Goal: Information Seeking & Learning: Check status

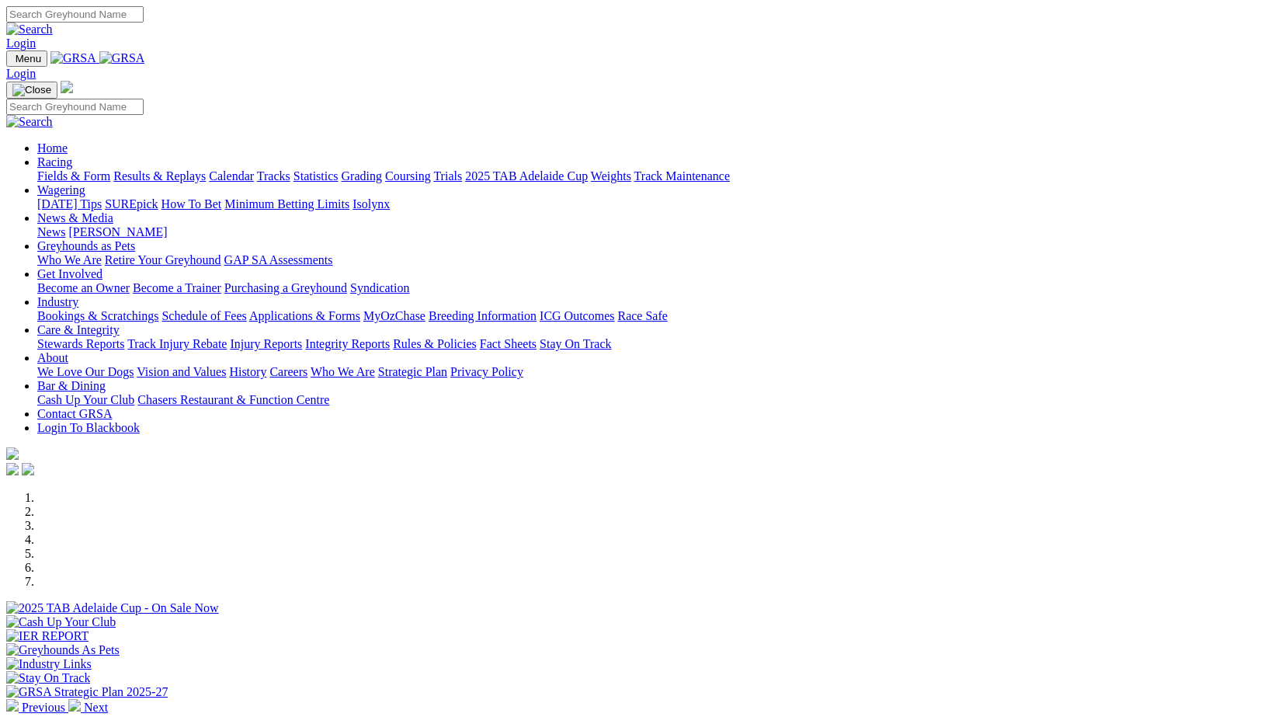
click at [206, 169] on link "Results & Replays" at bounding box center [159, 175] width 92 height 13
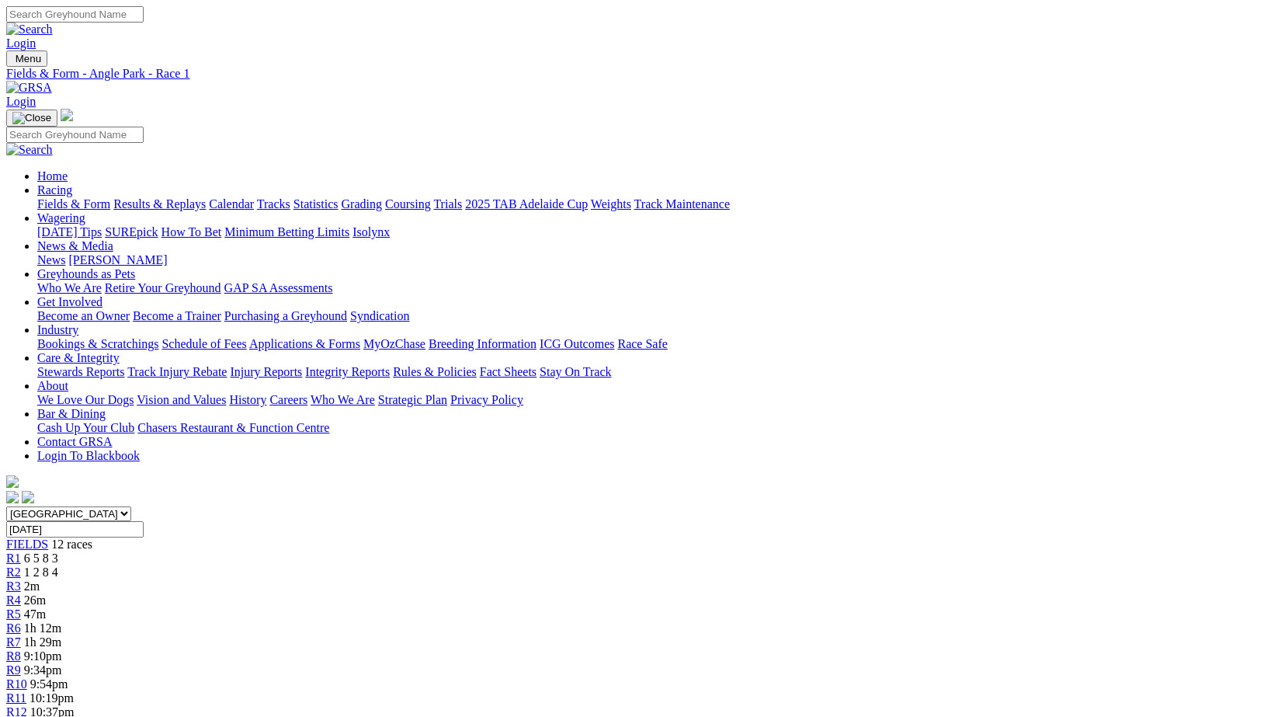
drag, startPoint x: 804, startPoint y: 56, endPoint x: 776, endPoint y: 64, distance: 29.8
click at [58, 565] on span "1 2 8 4" at bounding box center [41, 571] width 34 height 13
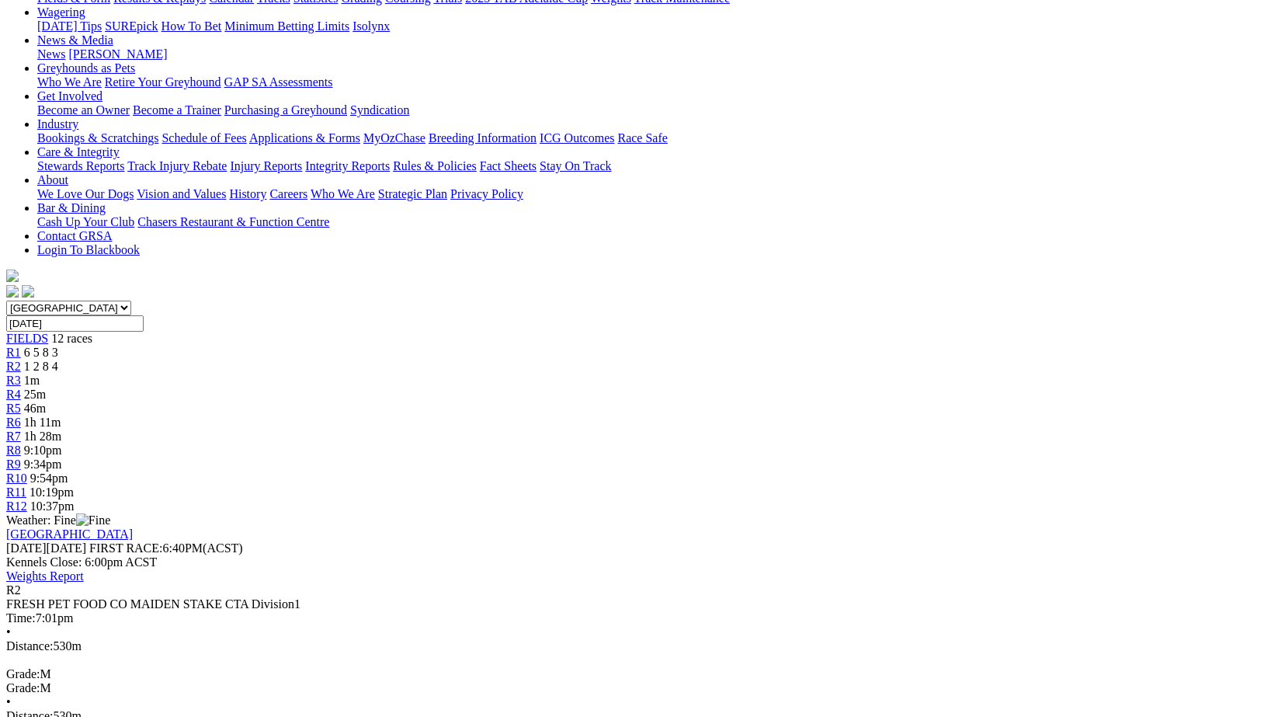
scroll to position [207, 0]
click at [40, 373] on span "1m" at bounding box center [32, 379] width 16 height 13
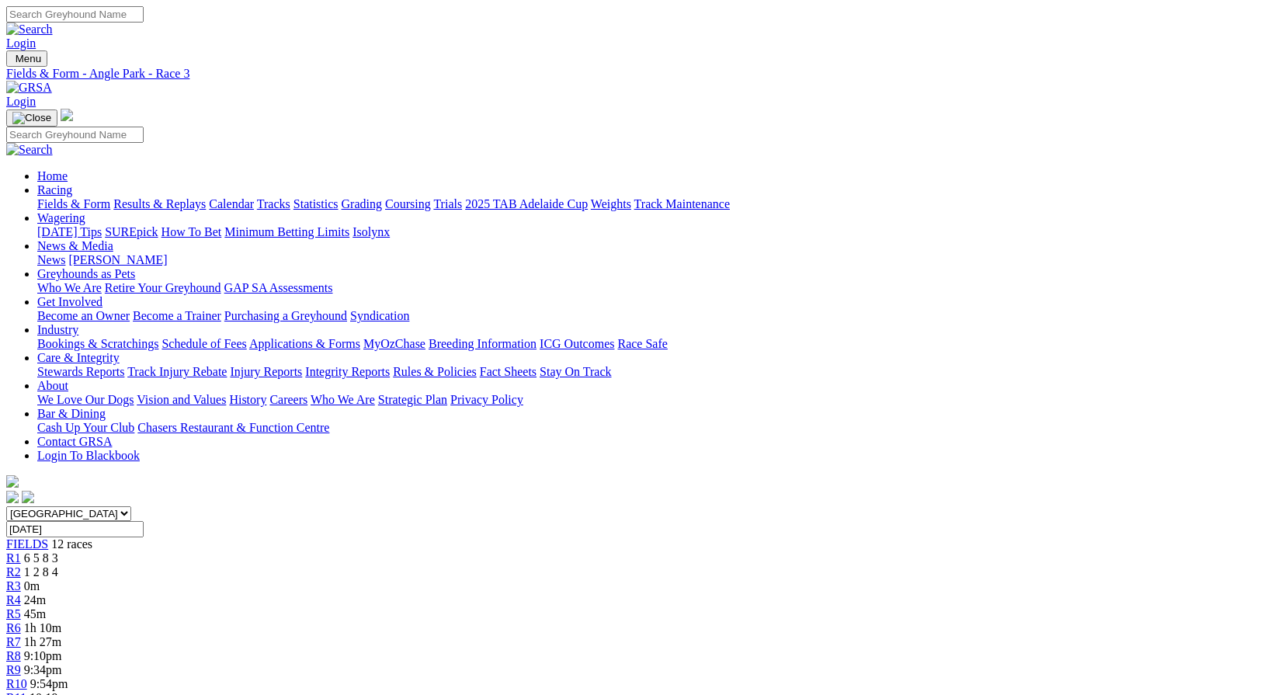
click at [74, 197] on link "Fields & Form" at bounding box center [73, 203] width 73 height 13
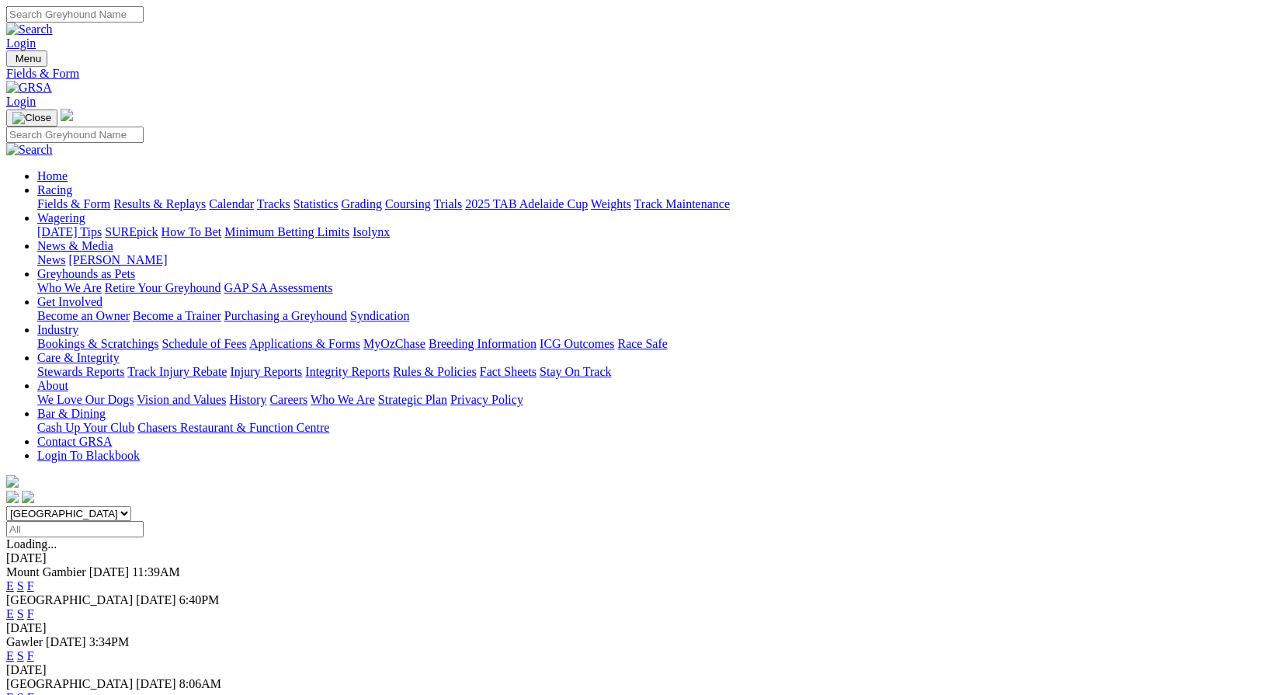
click at [34, 579] on link "F" at bounding box center [30, 585] width 7 height 13
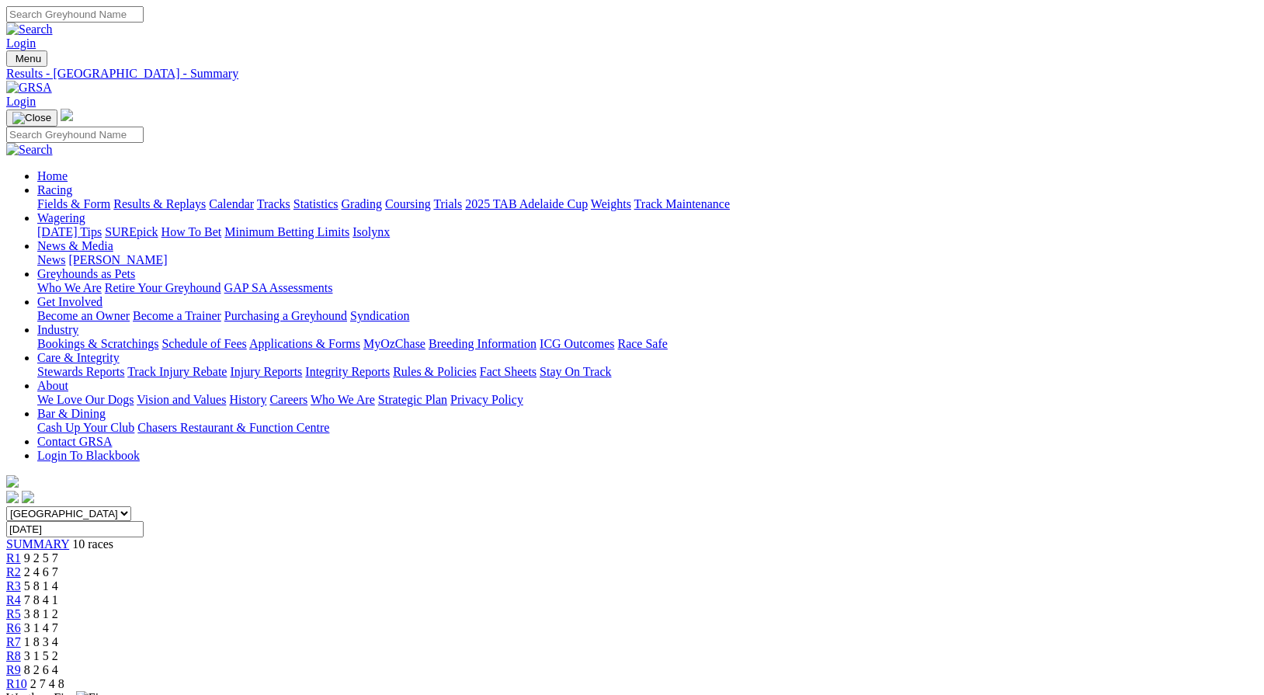
click at [462, 579] on div "R3 5 8 1 4" at bounding box center [632, 586] width 1252 height 14
click at [393, 565] on div "R2 2 4 6 7" at bounding box center [632, 572] width 1252 height 14
click at [58, 551] on span "9 2 5 7" at bounding box center [41, 557] width 34 height 13
click at [58, 663] on span "8 2 6 4" at bounding box center [41, 669] width 34 height 13
click at [113, 239] on link "News & Media" at bounding box center [75, 245] width 76 height 13
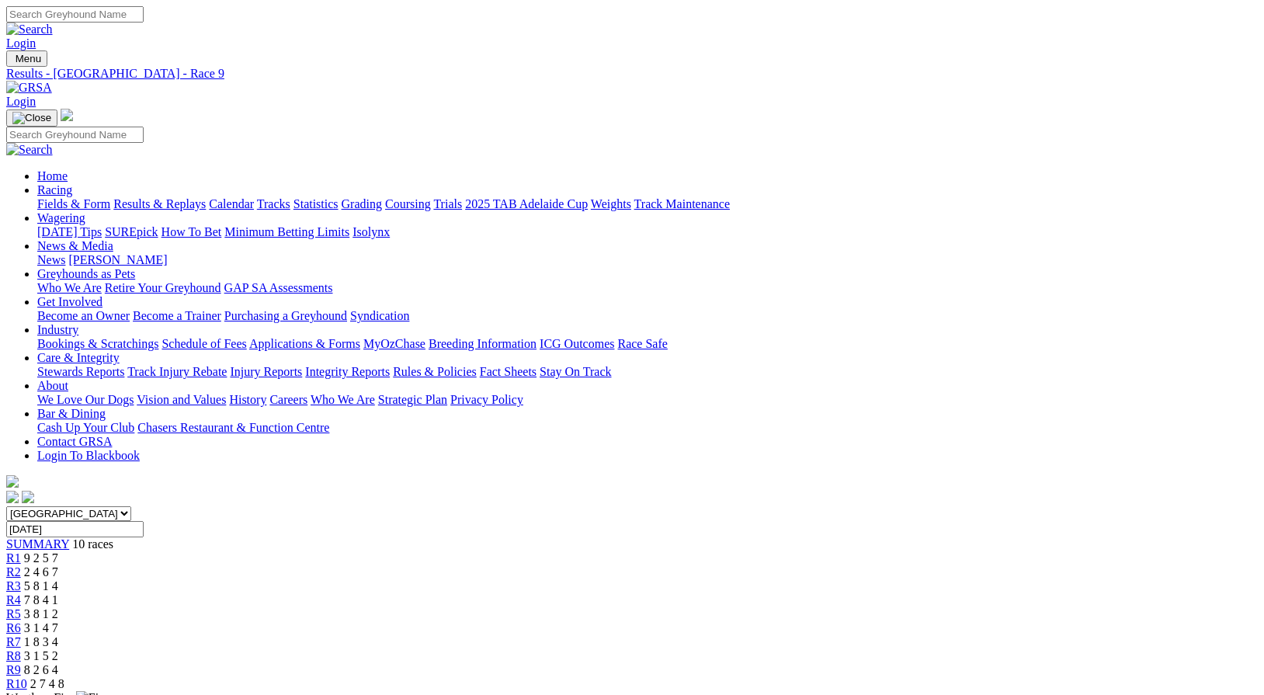
click at [124, 365] on link "Stewards Reports" at bounding box center [80, 371] width 87 height 13
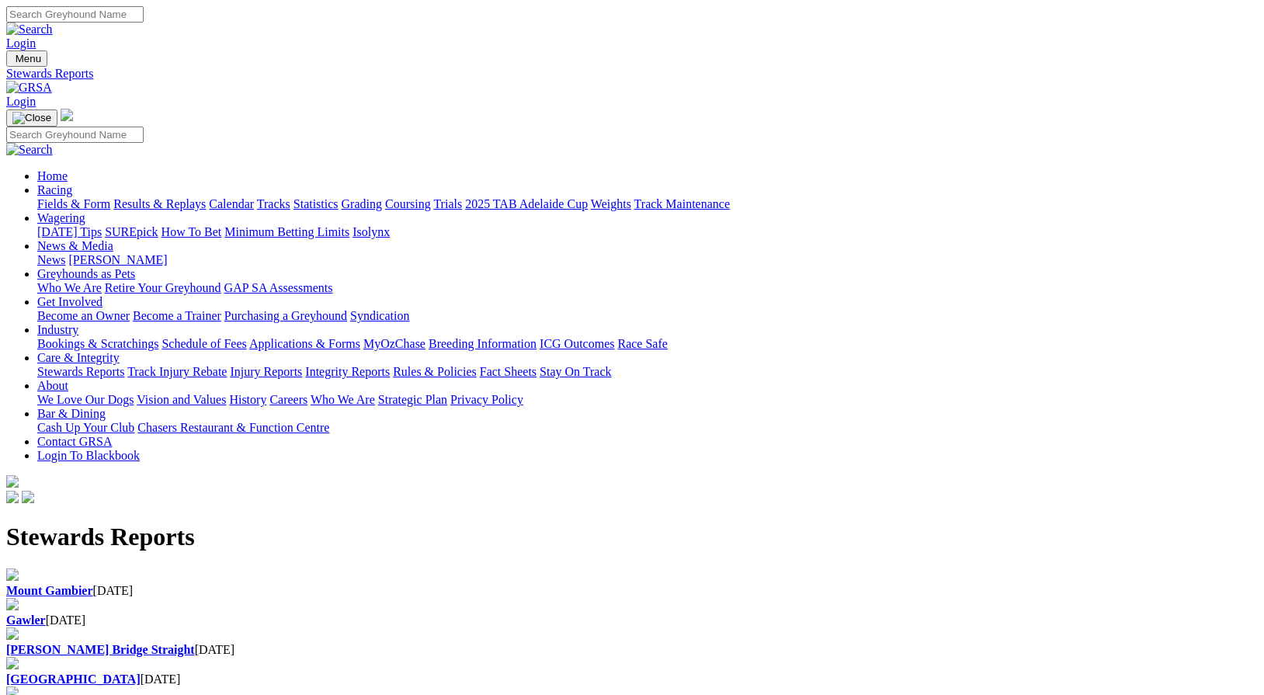
click at [238, 584] on div "Mount Gambier 14 Aug 2025" at bounding box center [632, 591] width 1252 height 14
